Goal: Browse casually: Explore the website without a specific task or goal

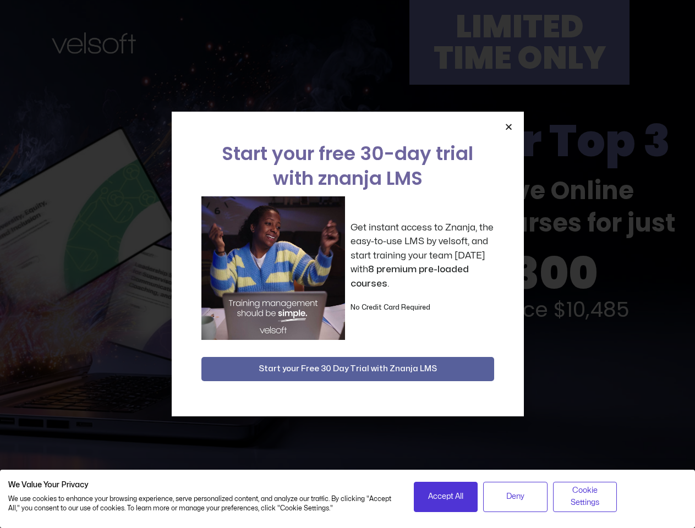
click at [347, 264] on div "Get instant access to Znanja, the easy-to-use LMS by velsoft, and start trainin…" at bounding box center [347, 268] width 293 height 144
click at [446, 497] on span "Accept All" at bounding box center [445, 497] width 35 height 12
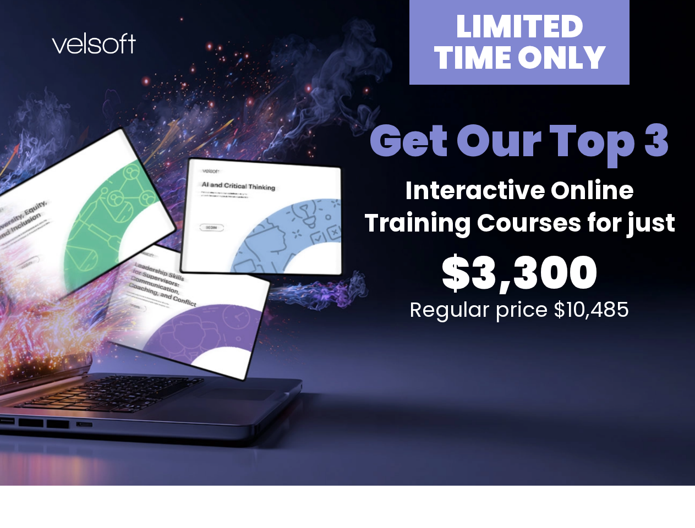
click at [347, 264] on div "LIMITED TIME ONLY Get Our Top 3 Interactive Online Training Courses for just $3…" at bounding box center [348, 243] width 682 height 486
click at [509, 127] on h2 "Get Our Top 3" at bounding box center [520, 140] width 338 height 57
click at [348, 369] on div "LIMITED TIME ONLY Get Our Top 3 Interactive Online Training Courses for just $3…" at bounding box center [348, 243] width 682 height 486
